Goal: Information Seeking & Learning: Learn about a topic

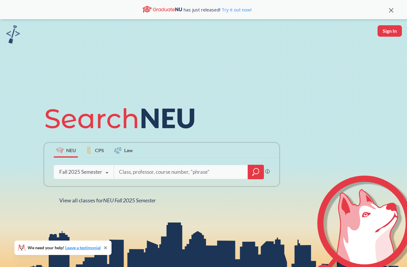
click at [144, 176] on input "search" at bounding box center [181, 172] width 125 height 13
type input "sex and communication"
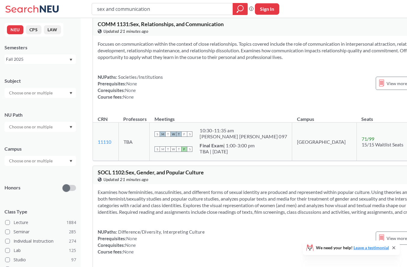
scroll to position [183, 0]
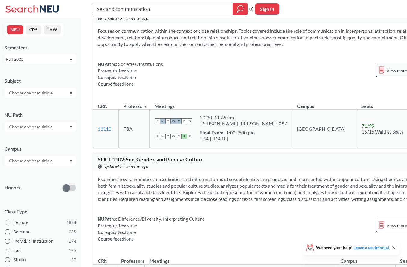
click at [387, 74] on span "View more info for this class" at bounding box center [413, 71] width 53 height 8
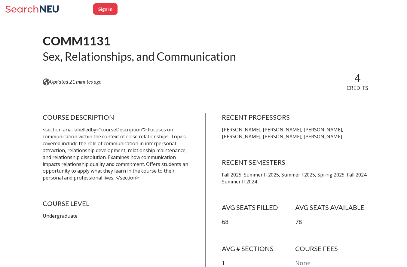
scroll to position [37, 0]
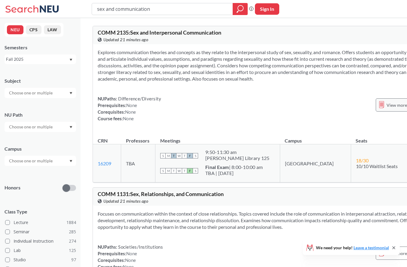
click at [387, 108] on span "View more info for this class" at bounding box center [413, 105] width 53 height 8
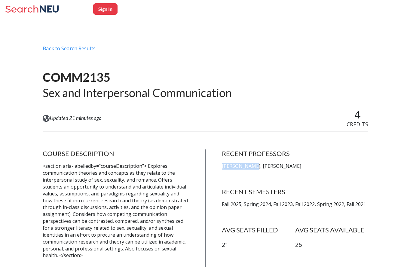
drag, startPoint x: 217, startPoint y: 163, endPoint x: 251, endPoint y: 162, distance: 34.0
click at [251, 162] on div "COURSE DESCRIPTION <section aria-labelledby="courseDescription"> Explores commu…" at bounding box center [206, 232] width 326 height 166
copy p "[PERSON_NAME]"
click at [251, 163] on p "[PERSON_NAME], [PERSON_NAME]" at bounding box center [295, 166] width 146 height 7
click at [260, 167] on p "[PERSON_NAME], [PERSON_NAME]" at bounding box center [295, 166] width 146 height 7
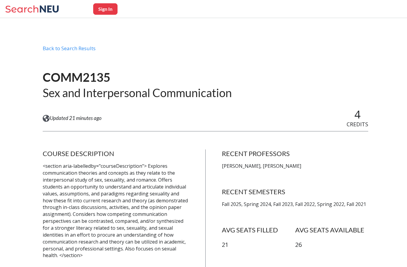
drag, startPoint x: 260, startPoint y: 167, endPoint x: 283, endPoint y: 167, distance: 22.9
click at [284, 167] on p "[PERSON_NAME], [PERSON_NAME]" at bounding box center [295, 166] width 146 height 7
copy p "[PERSON_NAME]"
click at [283, 167] on p "[PERSON_NAME], [PERSON_NAME]" at bounding box center [295, 166] width 146 height 7
